Goal: Task Accomplishment & Management: Complete application form

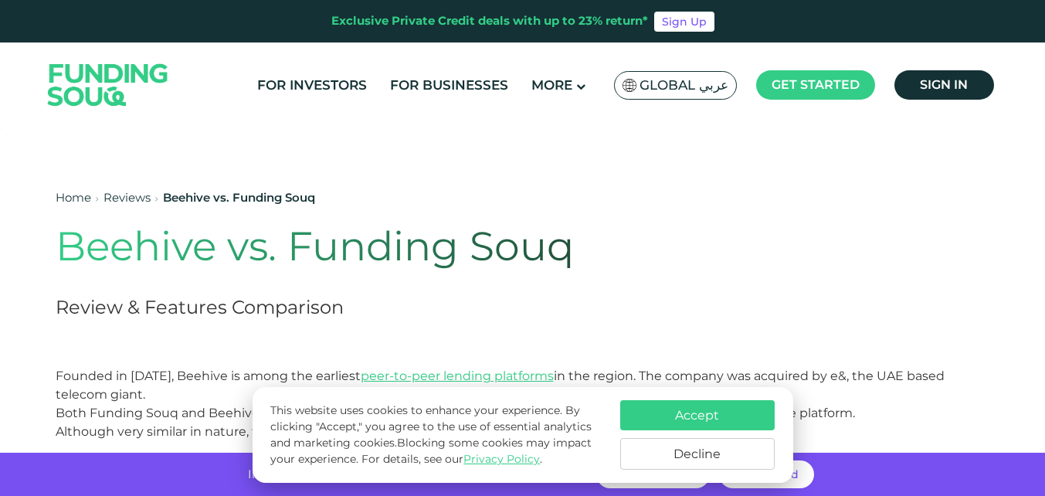
click at [654, 410] on button "Accept" at bounding box center [697, 415] width 154 height 30
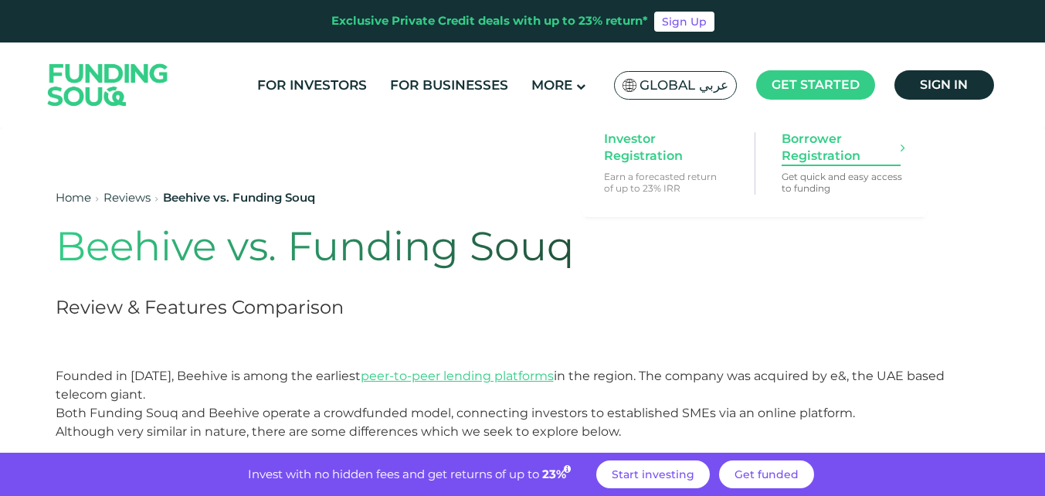
click at [819, 141] on span "Borrower Registration" at bounding box center [841, 148] width 119 height 34
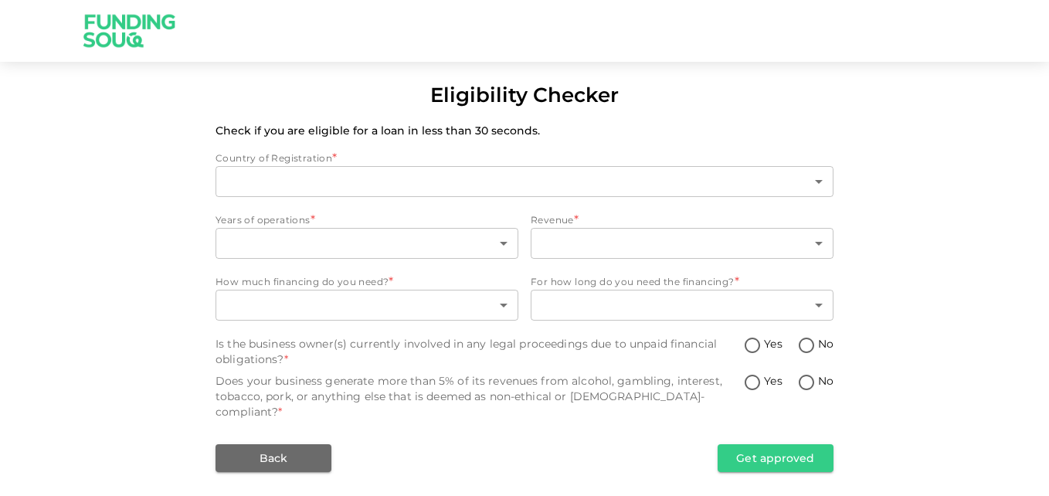
type input "1"
